Goal: Task Accomplishment & Management: Use online tool/utility

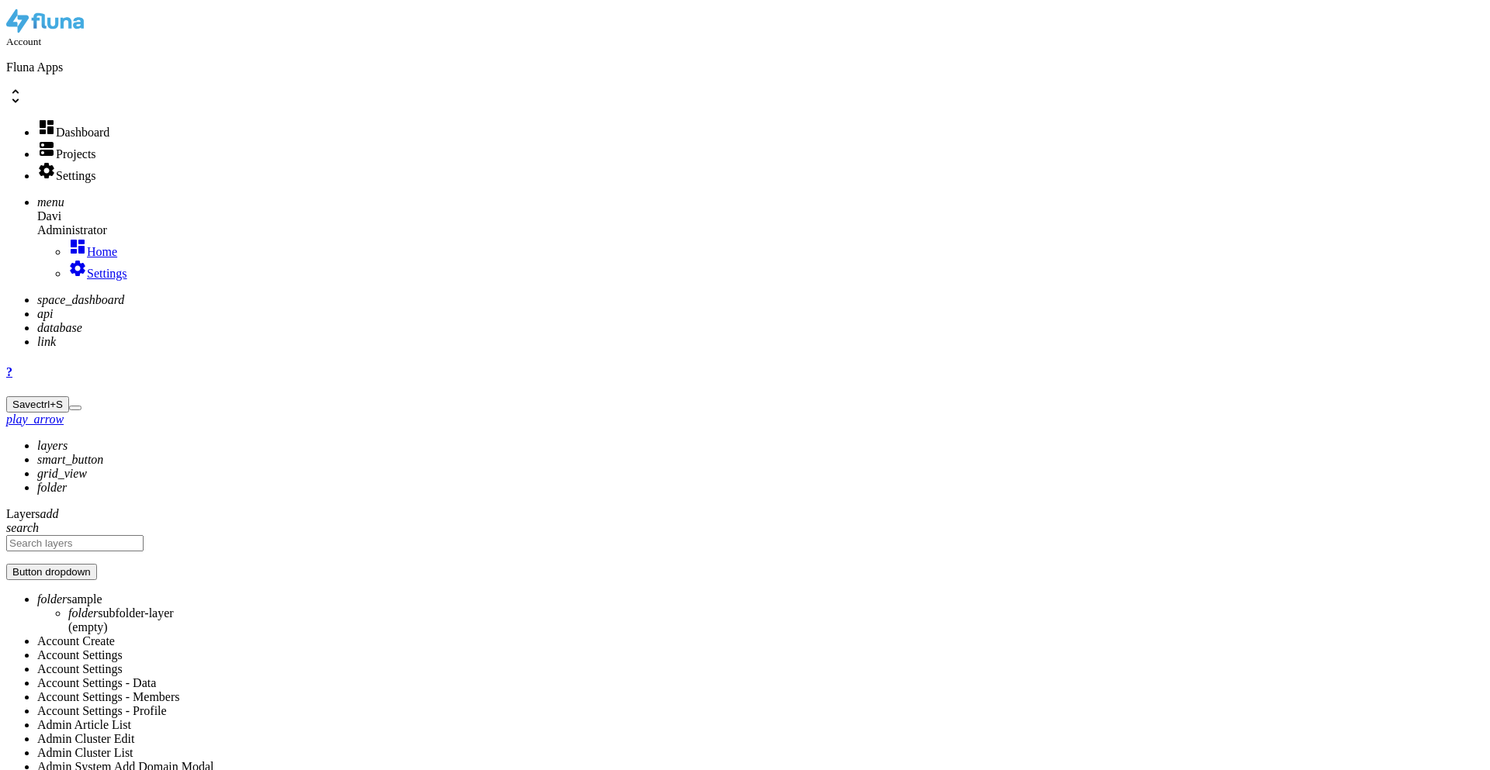
click at [37, 307] on icon "api" at bounding box center [45, 313] width 16 height 13
type input "new"
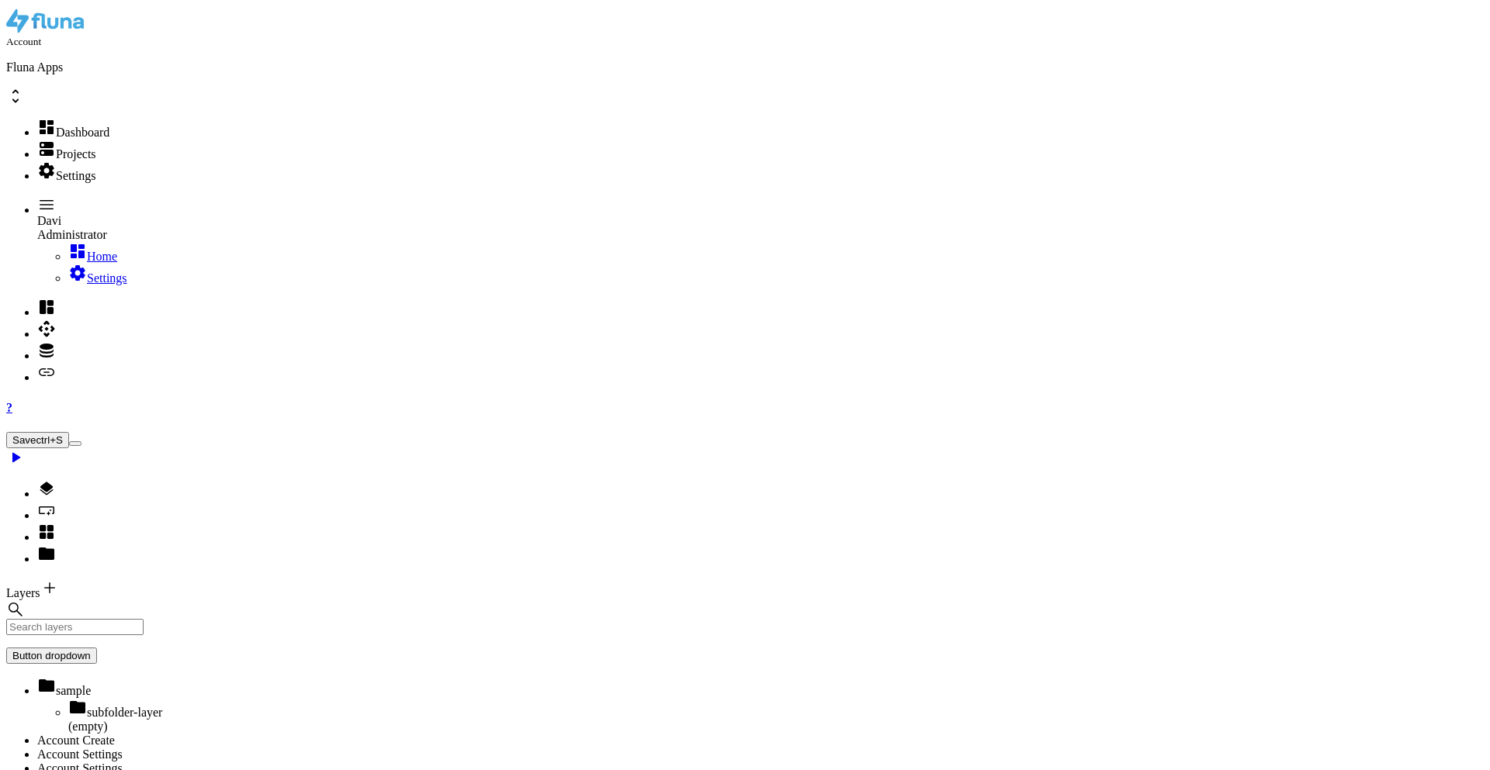
type input "dummy"
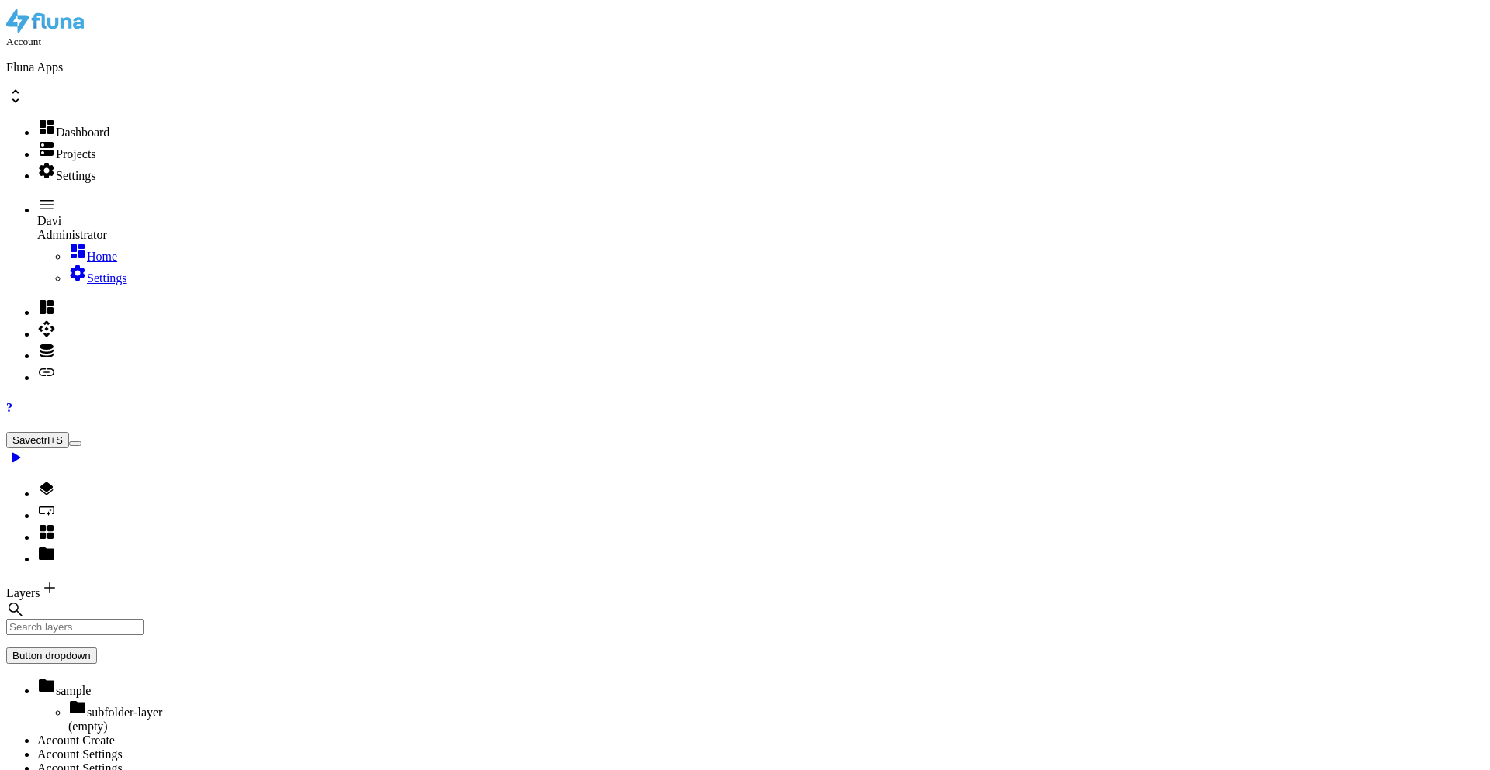
type textarea ""hookId": "2df01bb1-37f1-47c2-ae70-a08ba5af23fe","
type input "[PERSON_NAME]"
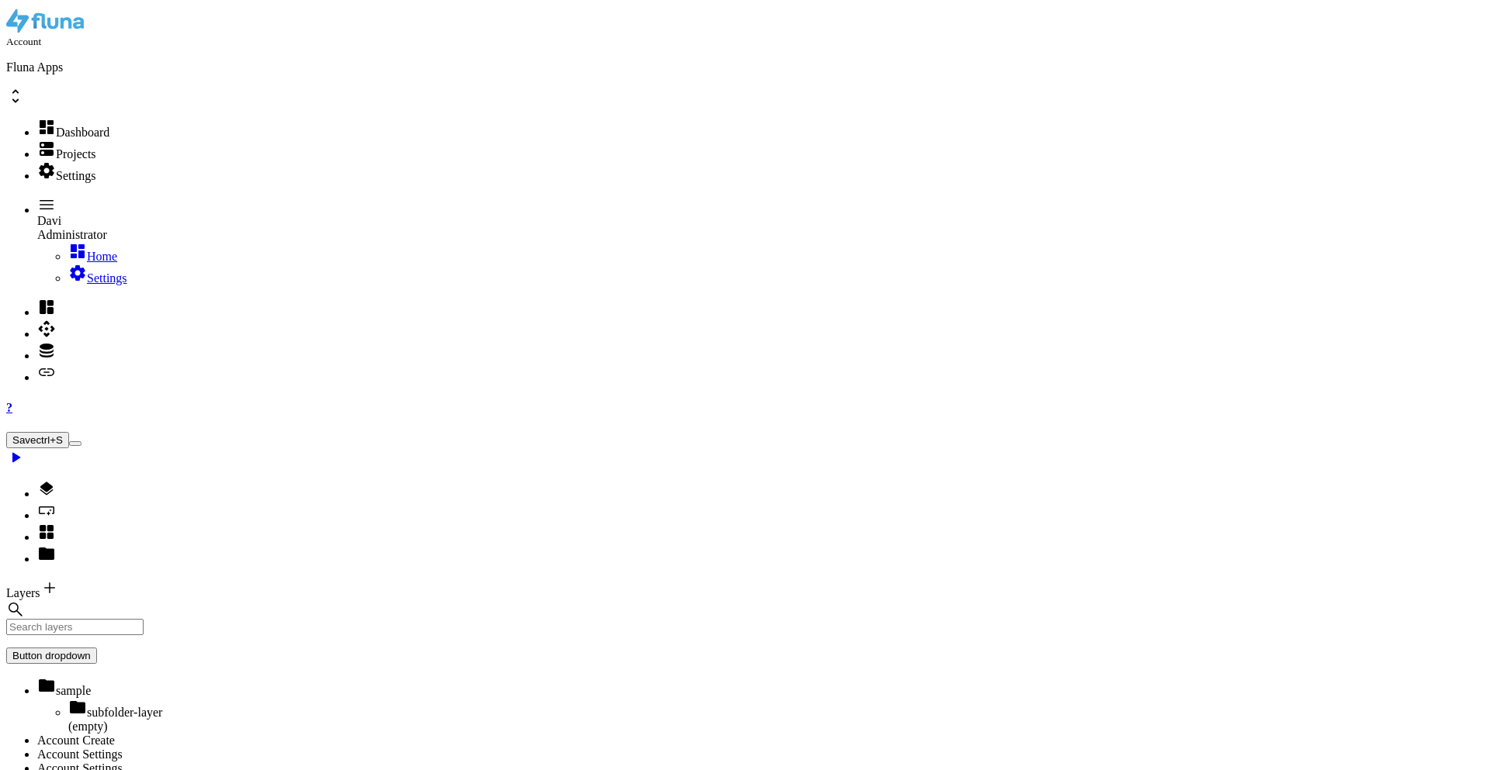
drag, startPoint x: 434, startPoint y: 380, endPoint x: 594, endPoint y: 379, distance: 159.8
paste textarea "3a6de9e-4cb9-4f28-a345-88d5c336aa31"
type textarea ""hookId": "53a6de9e-4cb9-4f28-a345-88d5c336aa31","
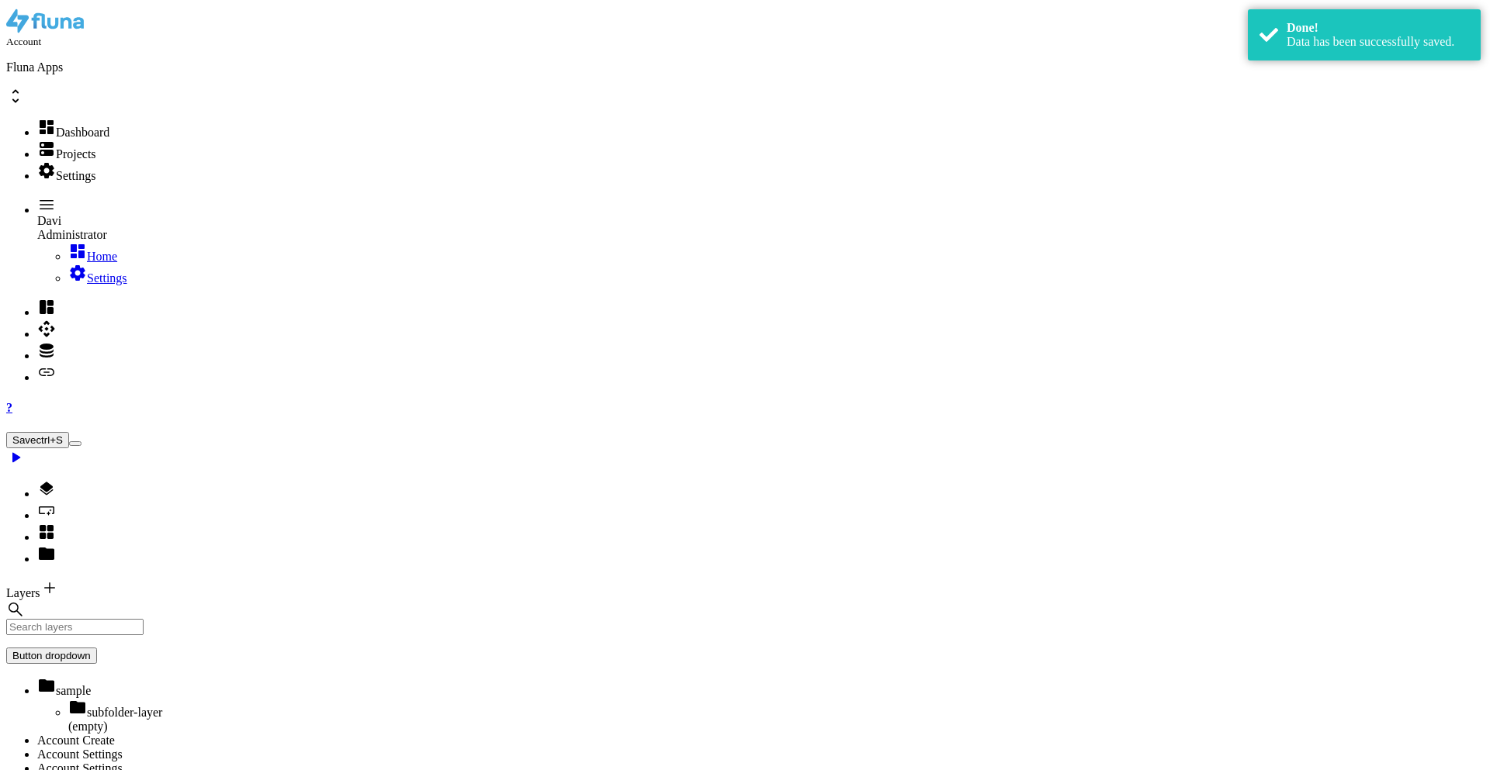
select select
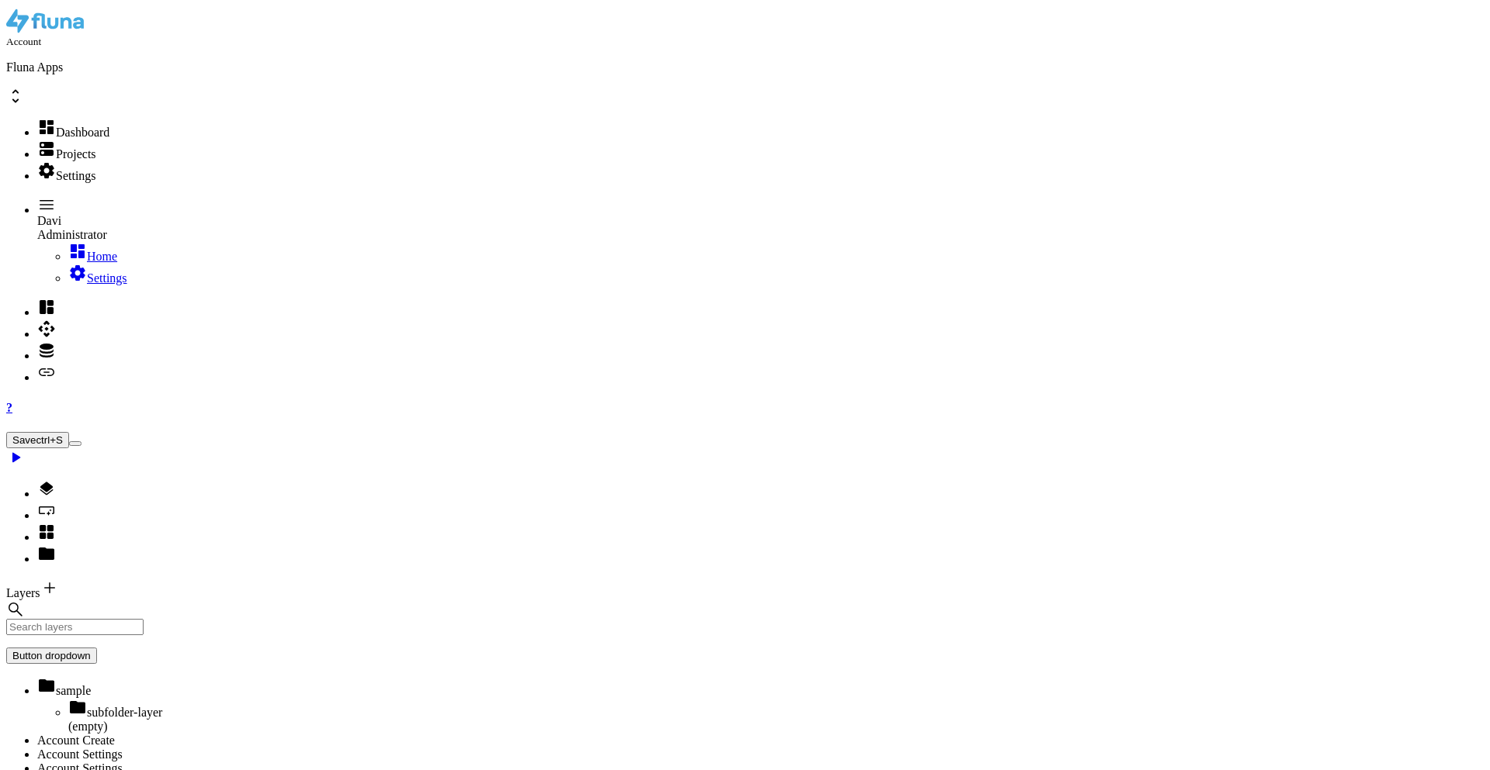
select select
